Goal: Task Accomplishment & Management: Use online tool/utility

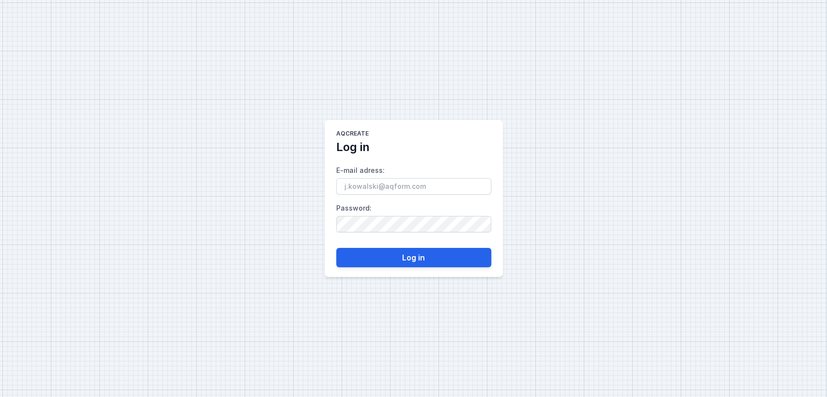
click at [374, 186] on input "E-mail adress :" at bounding box center [413, 186] width 155 height 16
type input "[EMAIL_ADDRESS][DOMAIN_NAME]"
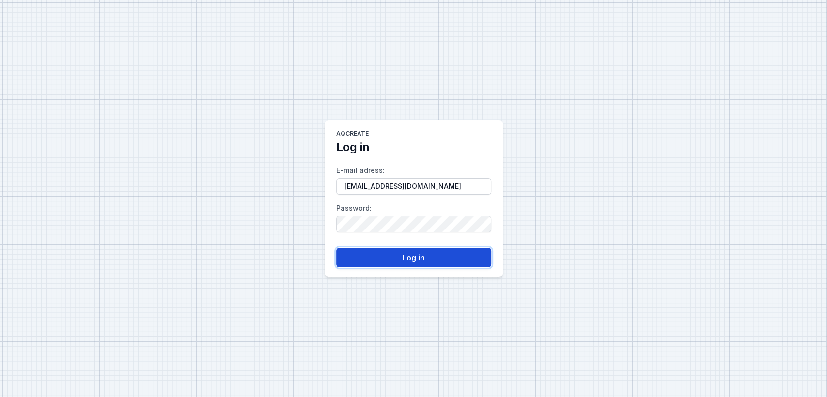
click at [391, 264] on button "Log in" at bounding box center [413, 257] width 155 height 19
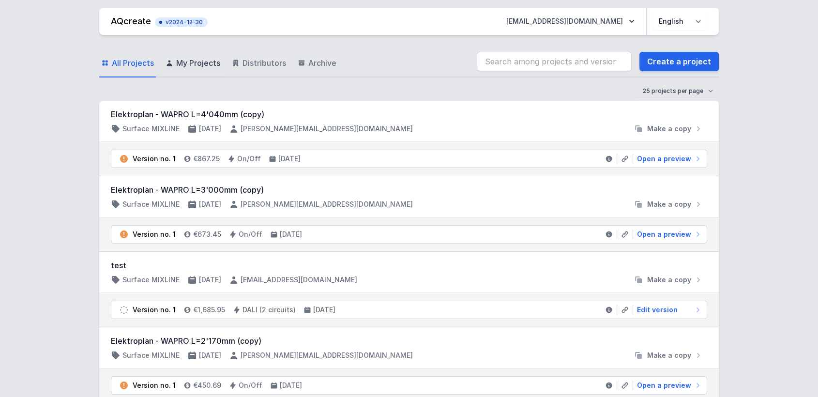
click at [214, 66] on span "My Projects" at bounding box center [198, 63] width 44 height 12
click at [260, 61] on span "Distributors" at bounding box center [265, 63] width 44 height 12
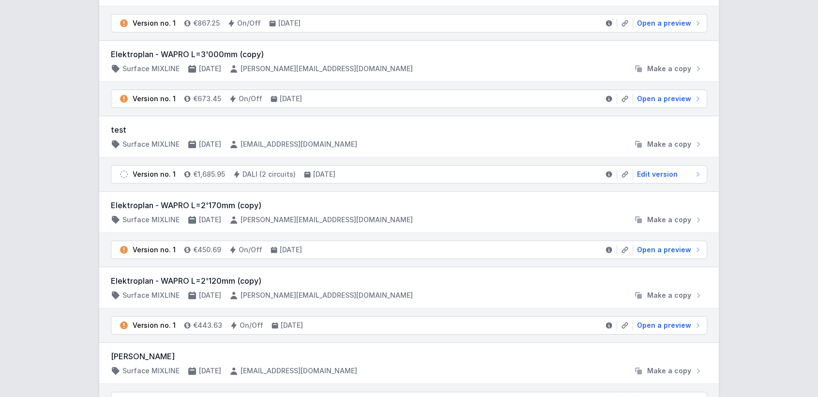
scroll to position [278, 0]
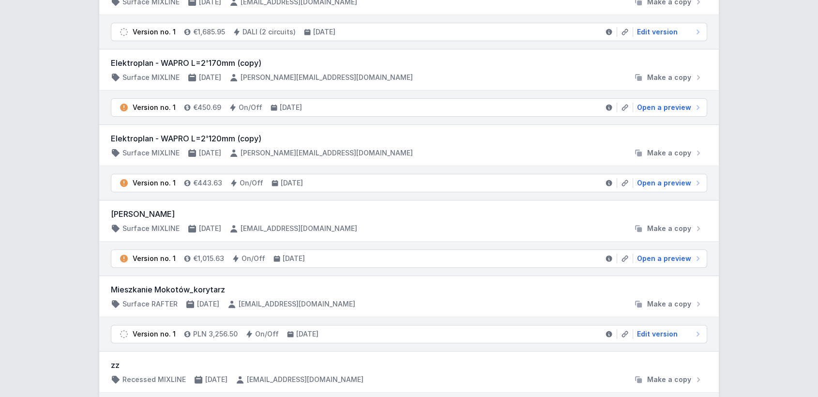
click at [662, 257] on span "Open a preview" at bounding box center [664, 259] width 54 height 10
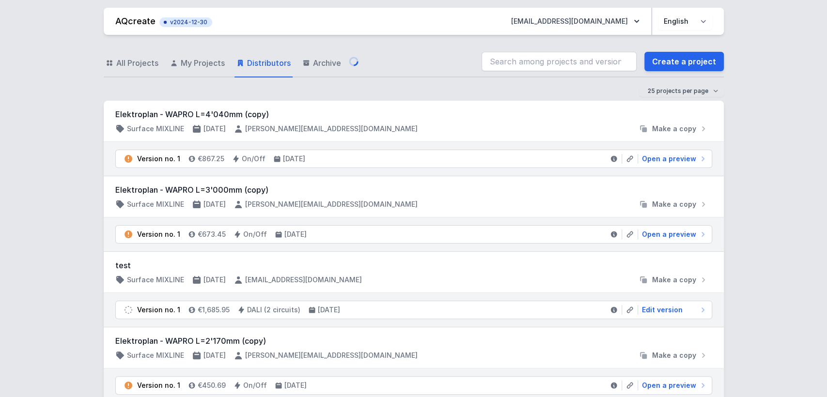
select select "2"
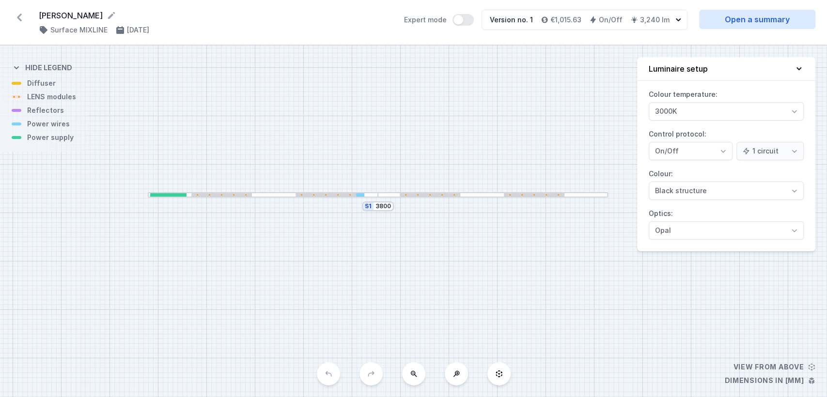
drag, startPoint x: 520, startPoint y: 130, endPoint x: 484, endPoint y: 104, distance: 44.8
click at [484, 104] on div "S1 3800" at bounding box center [413, 222] width 827 height 352
click at [135, 156] on div "S1 3800" at bounding box center [413, 222] width 827 height 352
click at [735, 23] on link "Open a summary" at bounding box center [757, 19] width 116 height 19
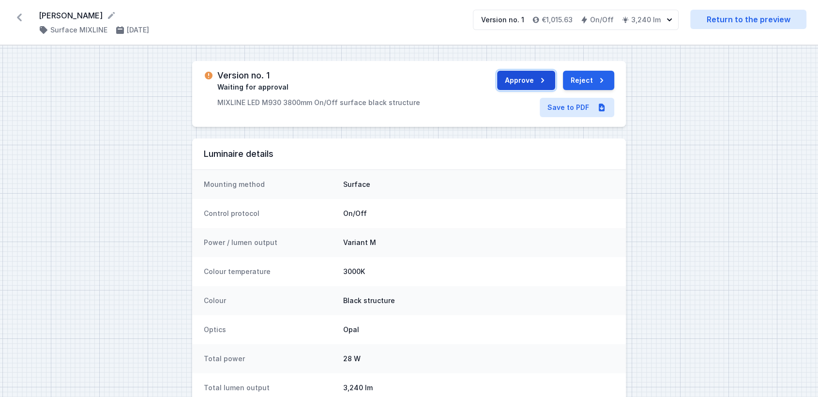
click at [538, 81] on button "Approve" at bounding box center [526, 80] width 58 height 19
click at [579, 75] on button "Send to ERP" at bounding box center [579, 80] width 71 height 19
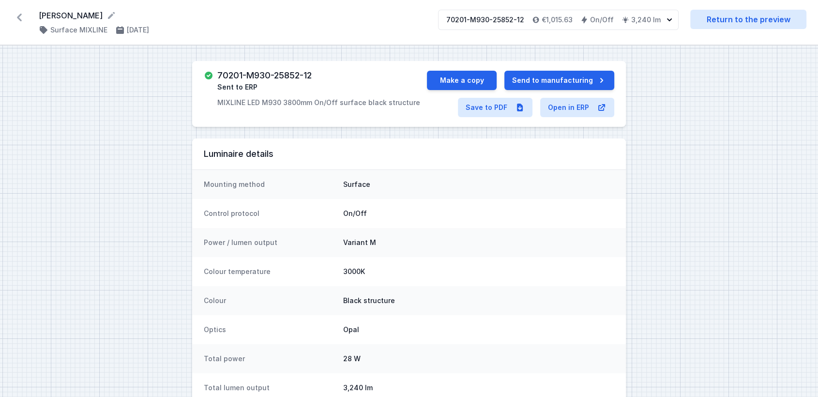
click at [315, 73] on div "70201-M930-25852-12 Sent to ERP MIXLINE LED M930 3800mm On/Off surface black st…" at bounding box center [318, 89] width 203 height 37
drag, startPoint x: 313, startPoint y: 75, endPoint x: 216, endPoint y: 76, distance: 96.9
click at [216, 76] on div "70201-M930-25852-12 Sent to ERP MIXLINE LED M930 3800mm On/Off surface black st…" at bounding box center [315, 89] width 223 height 37
copy h3 "70201-M930-25852-12"
click at [496, 112] on link "Save to PDF" at bounding box center [495, 107] width 75 height 19
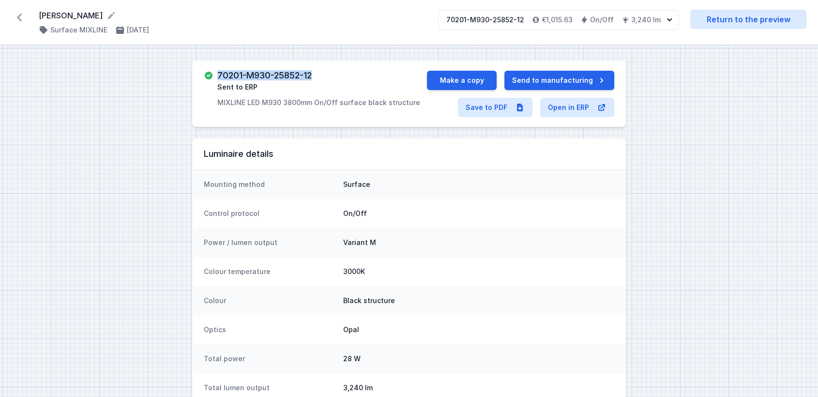
click at [16, 19] on icon at bounding box center [19, 17] width 15 height 15
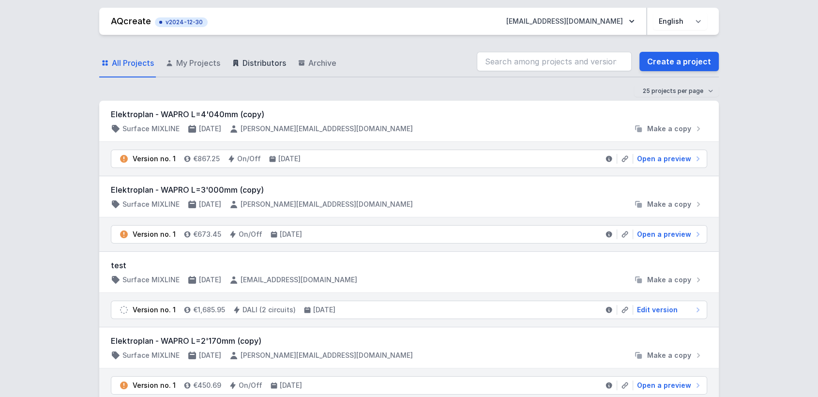
click at [257, 68] on span "Distributors" at bounding box center [265, 63] width 44 height 12
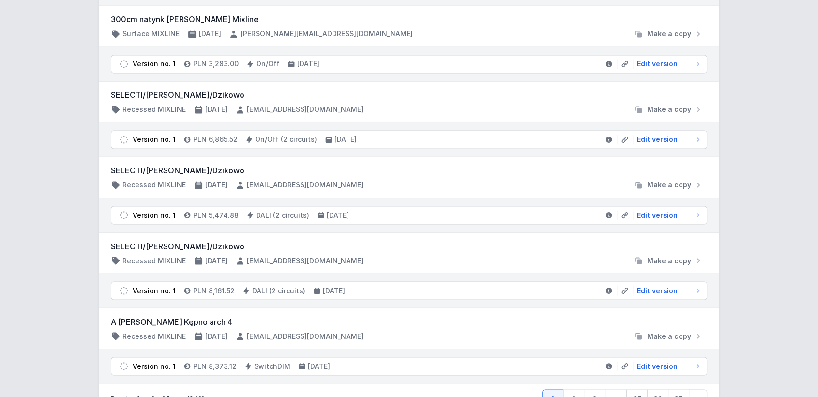
scroll to position [1654, 0]
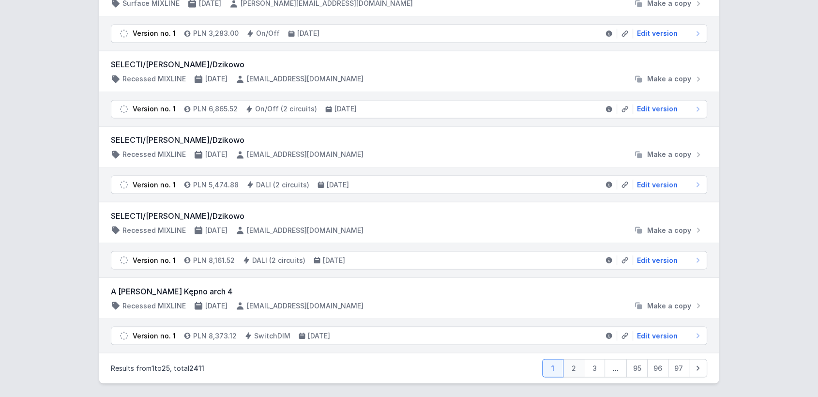
click at [570, 365] on link "2" at bounding box center [573, 368] width 21 height 18
